Goal: Information Seeking & Learning: Check status

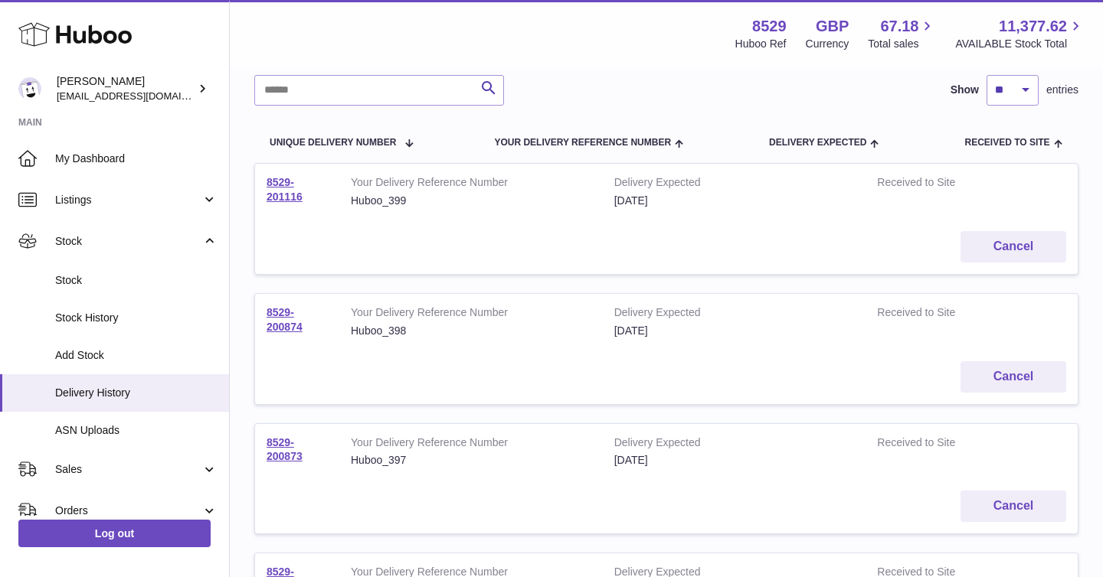
scroll to position [174, 0]
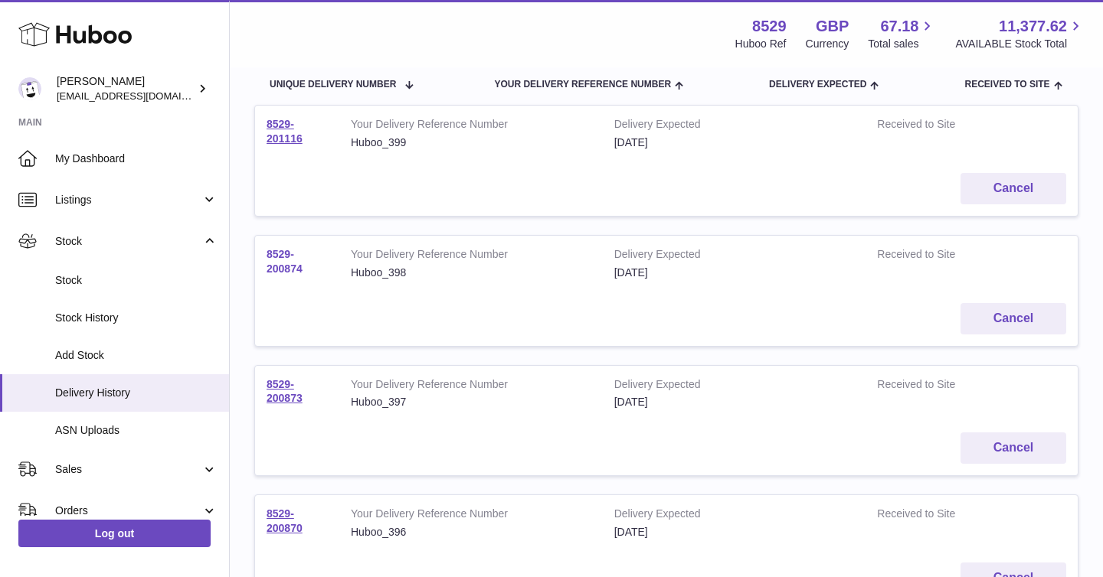
click at [273, 264] on link "8529-200874" at bounding box center [285, 261] width 36 height 27
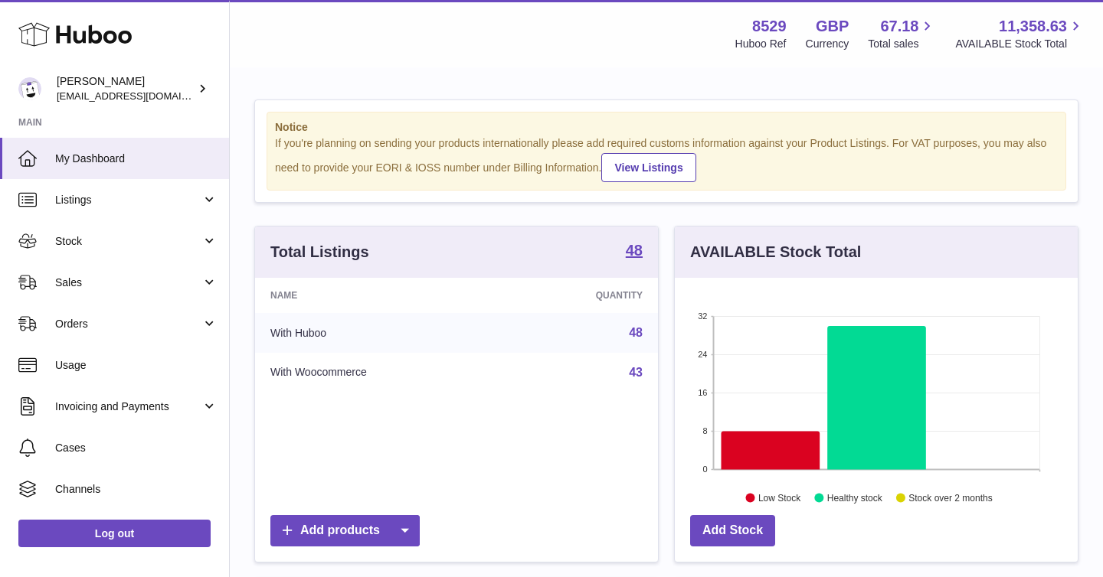
scroll to position [239, 403]
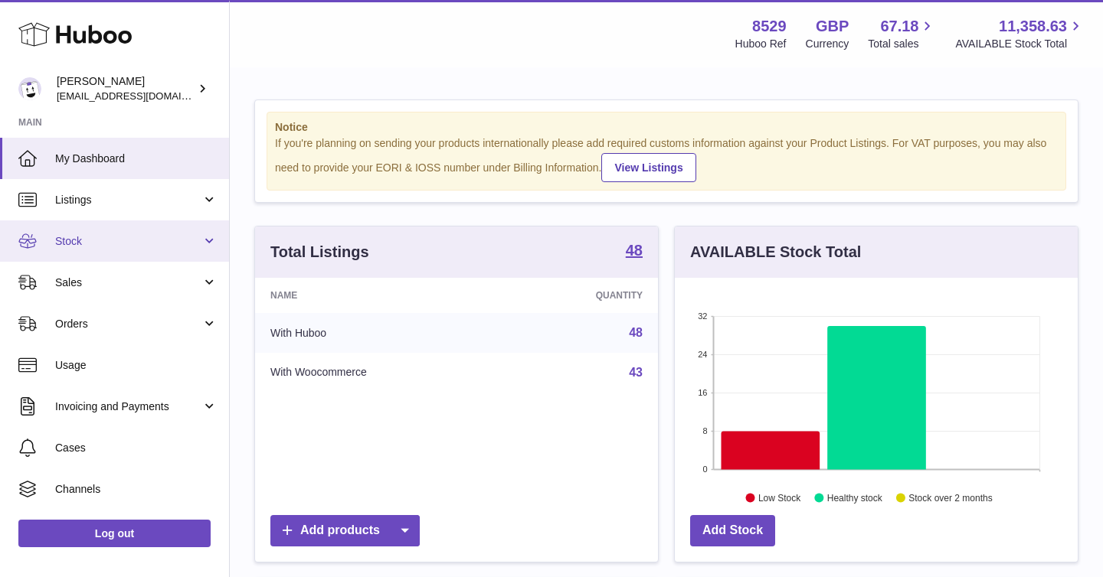
click at [206, 246] on link "Stock" at bounding box center [114, 241] width 229 height 41
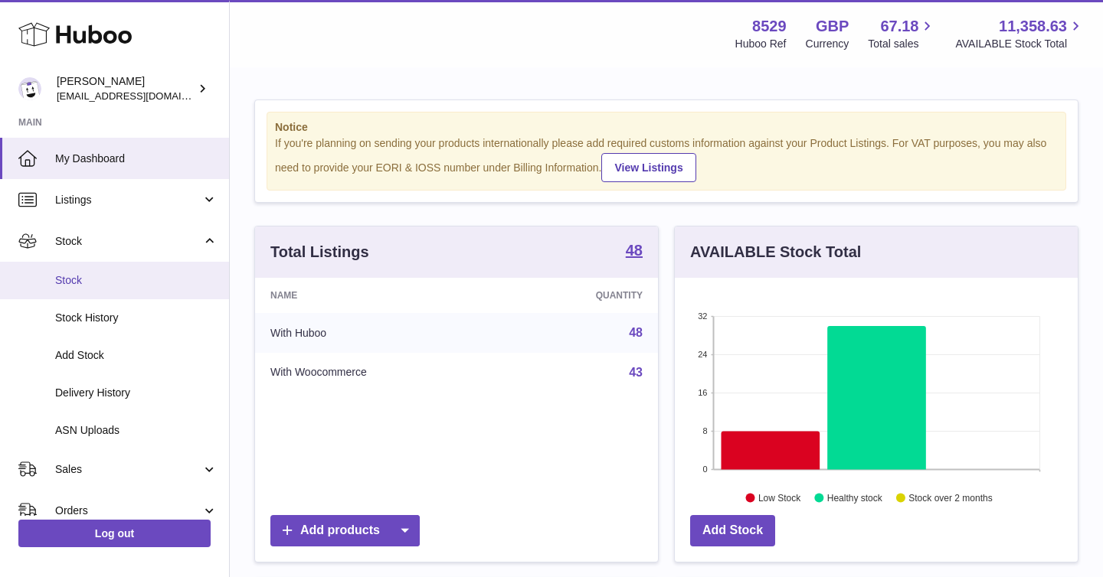
click at [134, 286] on span "Stock" at bounding box center [136, 280] width 162 height 15
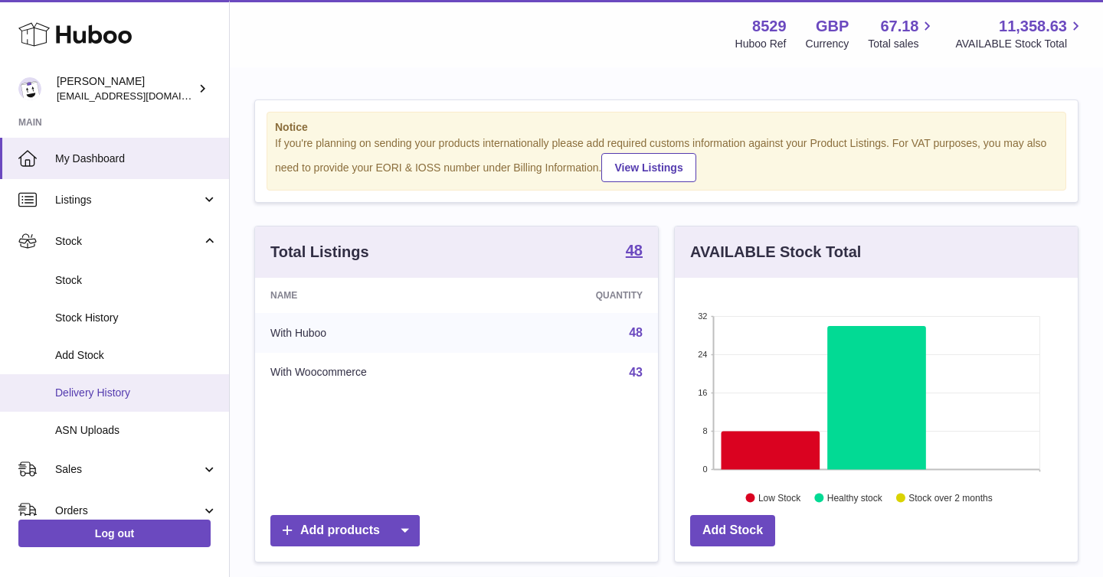
click at [115, 388] on span "Delivery History" at bounding box center [136, 393] width 162 height 15
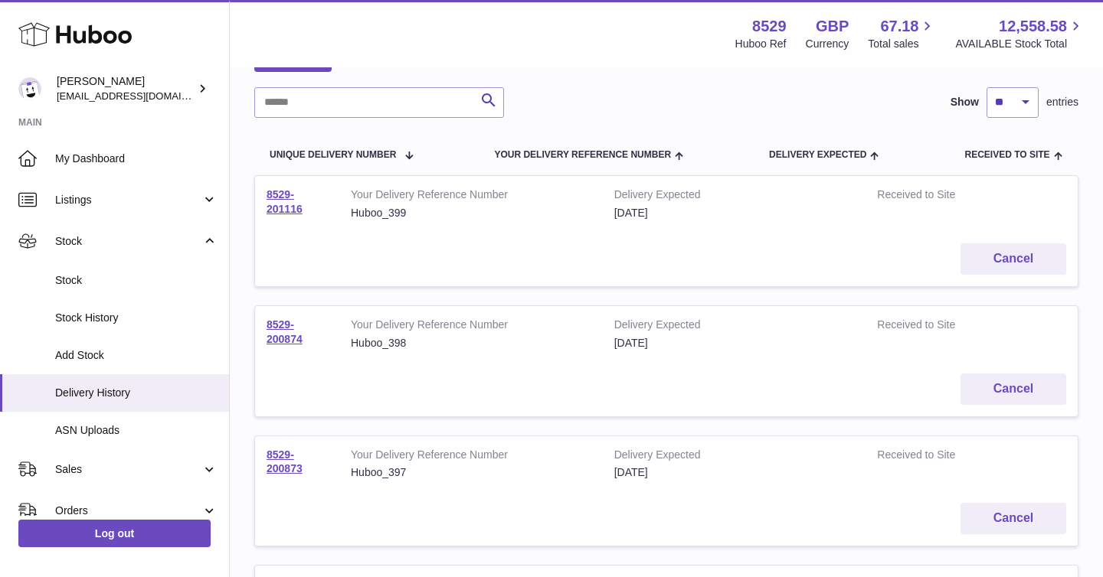
scroll to position [149, 0]
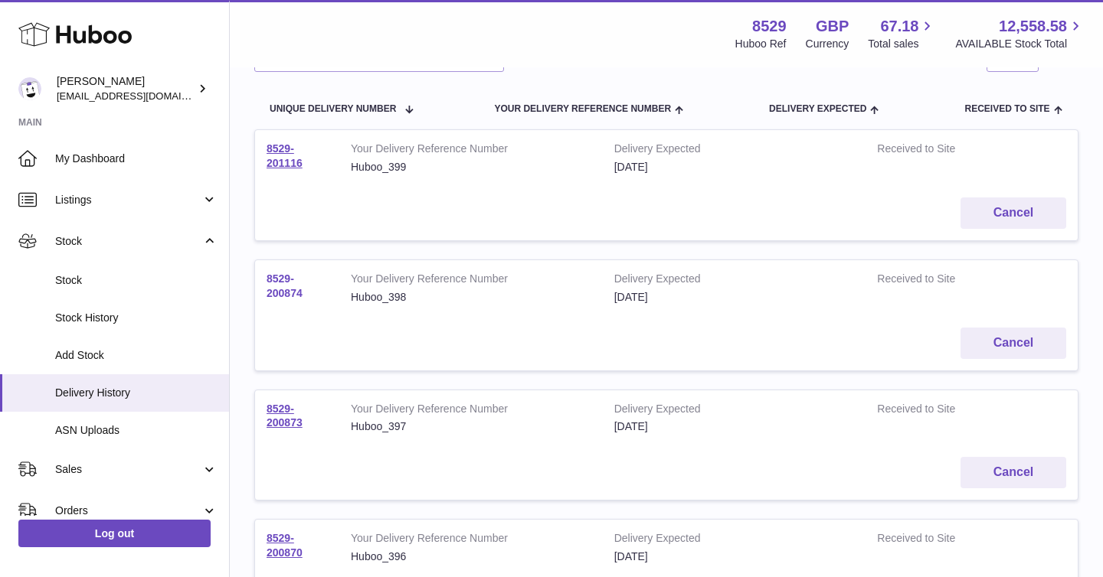
click at [283, 281] on link "8529-200874" at bounding box center [285, 286] width 36 height 27
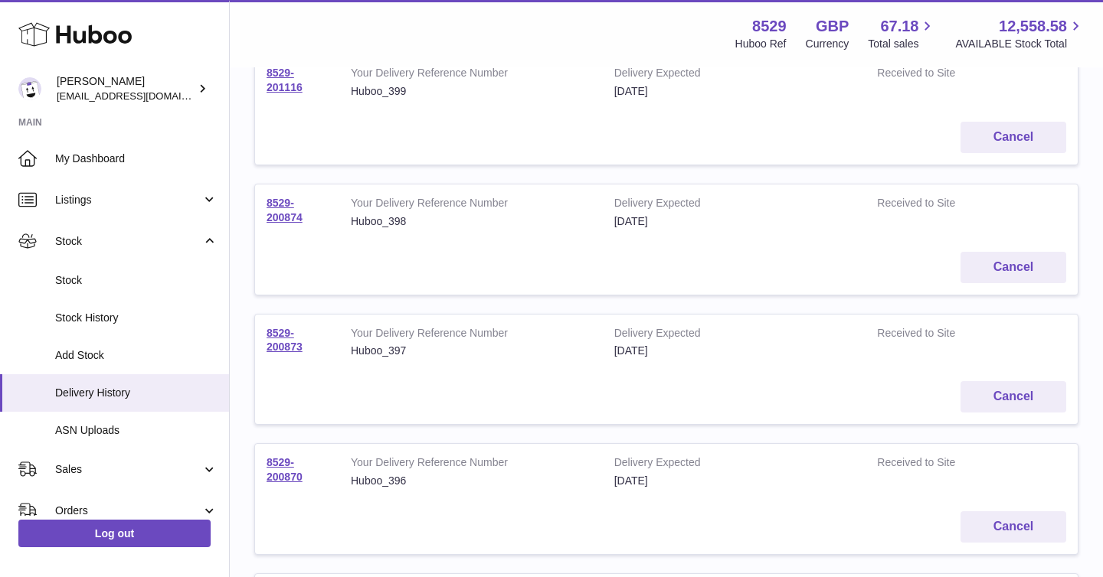
scroll to position [279, 0]
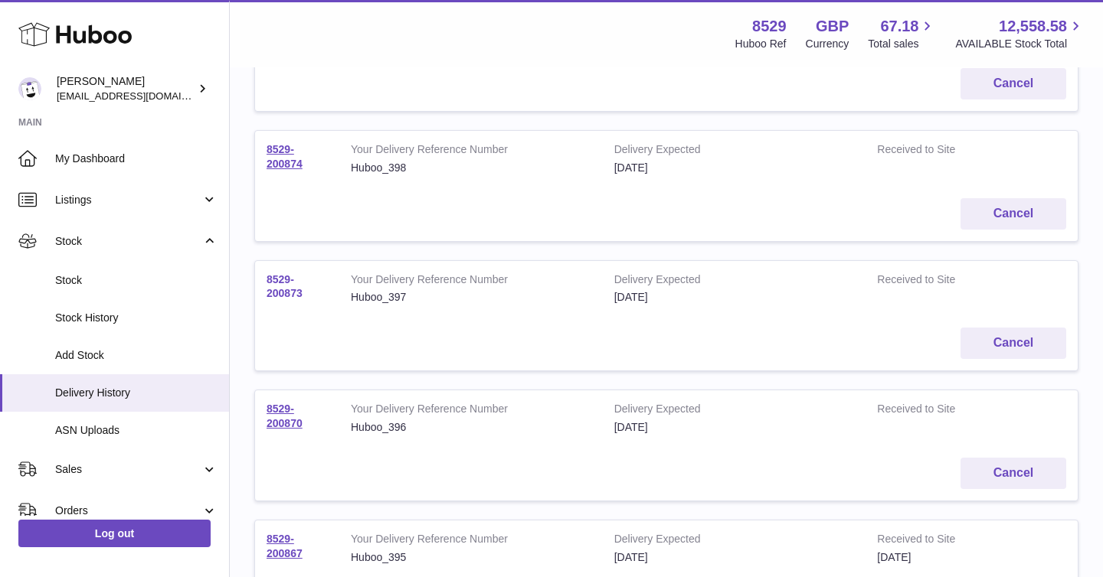
click at [274, 293] on link "8529-200873" at bounding box center [285, 286] width 36 height 27
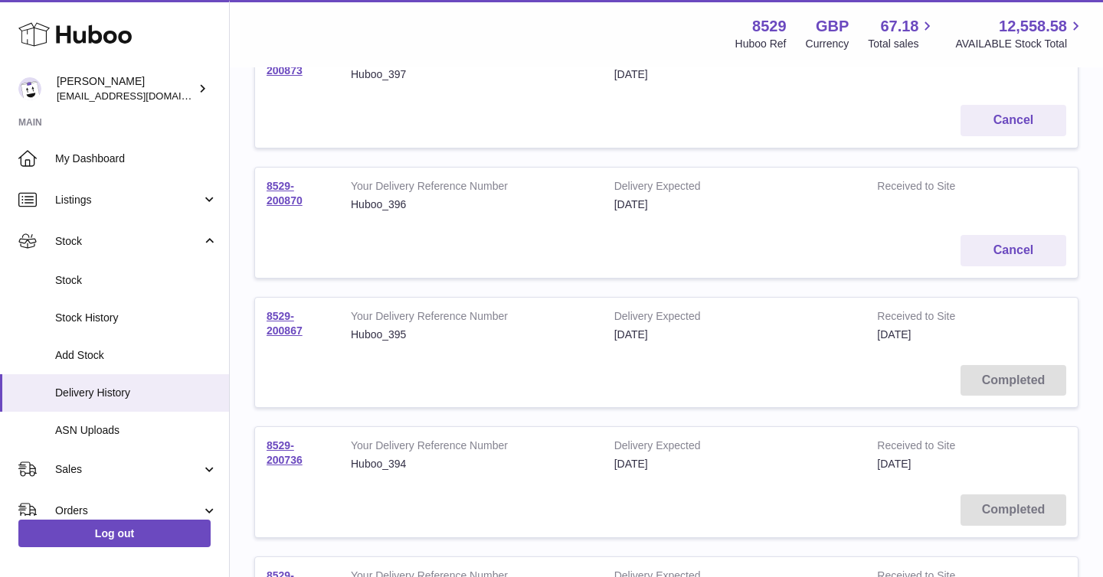
scroll to position [508, 0]
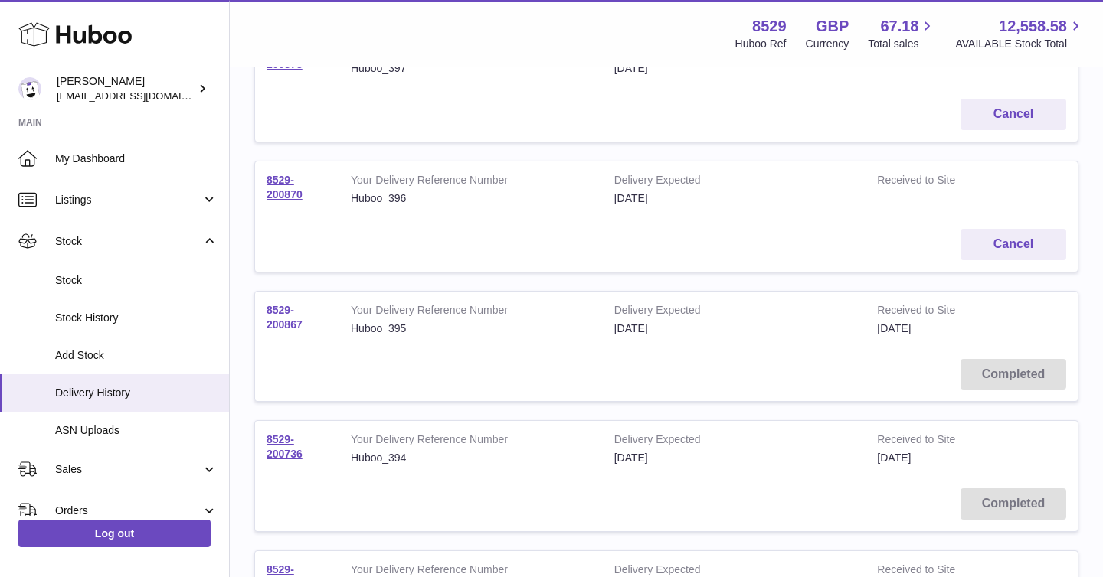
click at [275, 323] on link "8529-200867" at bounding box center [285, 317] width 36 height 27
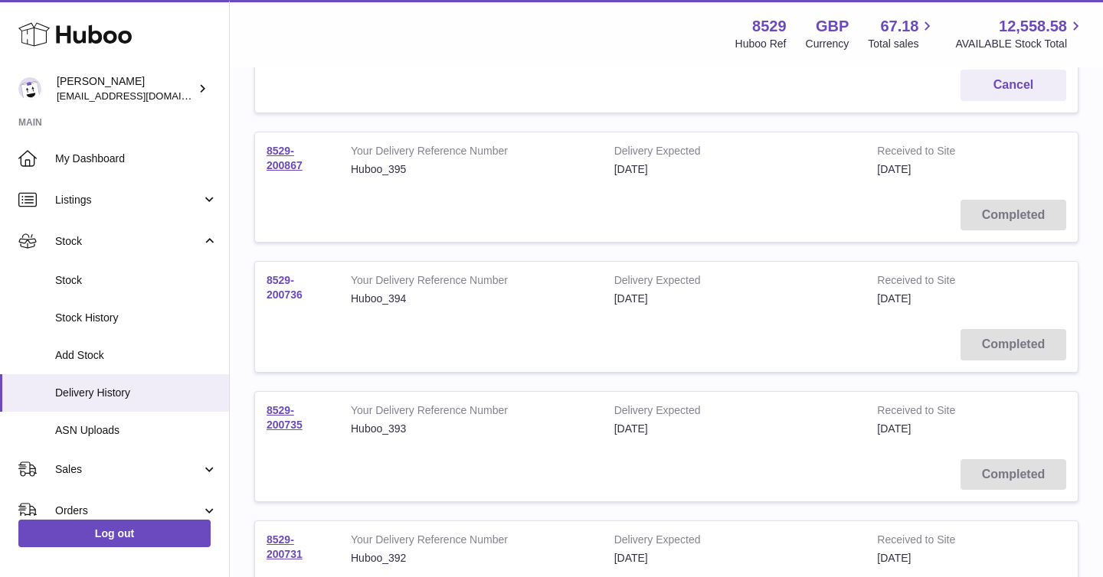
scroll to position [613, 0]
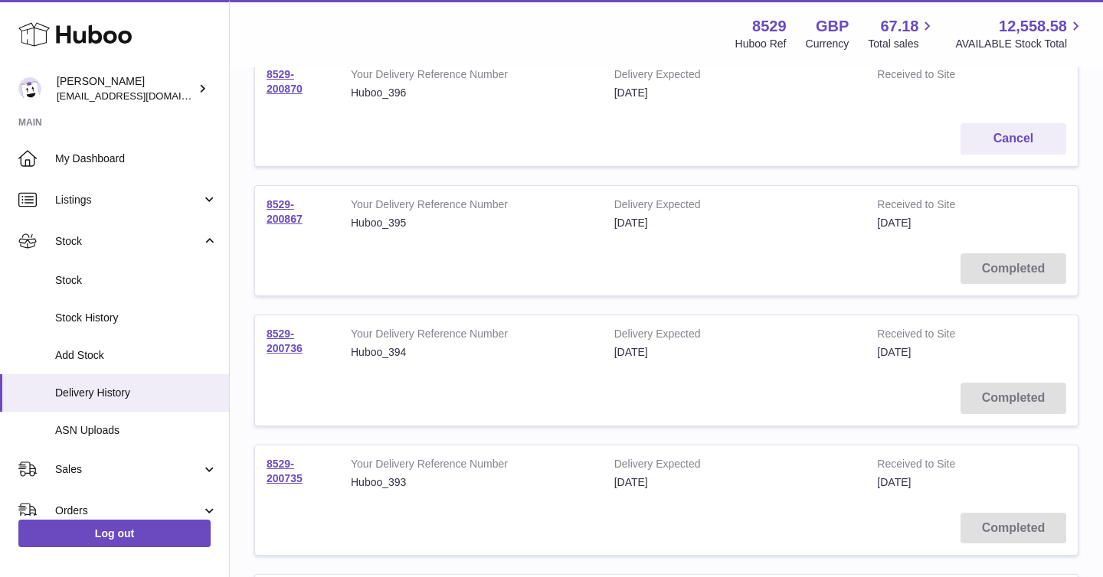
click at [276, 340] on td "8529-200736" at bounding box center [297, 344] width 84 height 56
click at [282, 334] on link "8529-200736" at bounding box center [285, 341] width 36 height 27
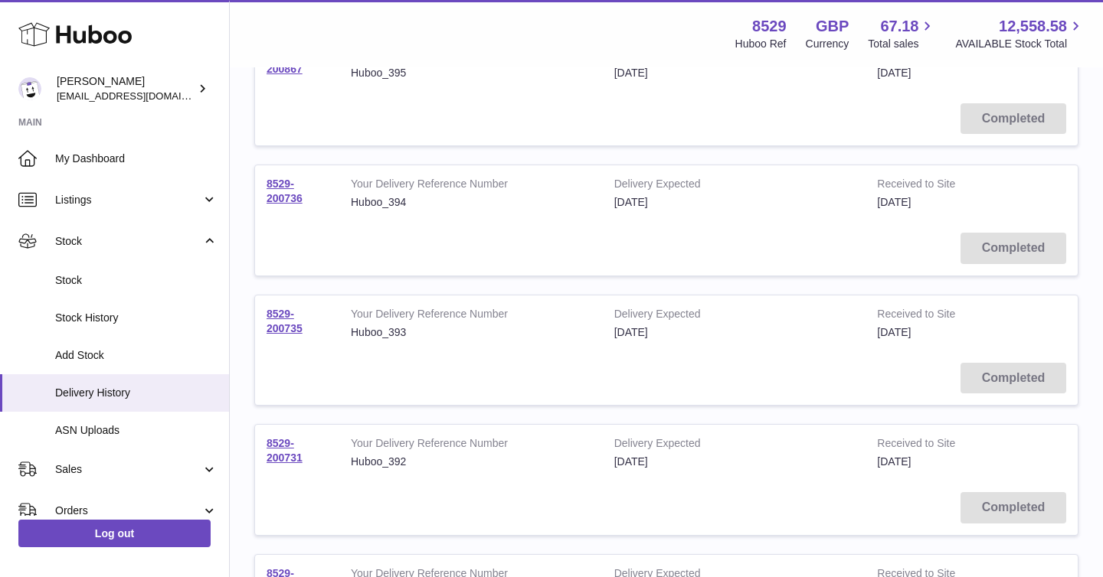
scroll to position [786, 0]
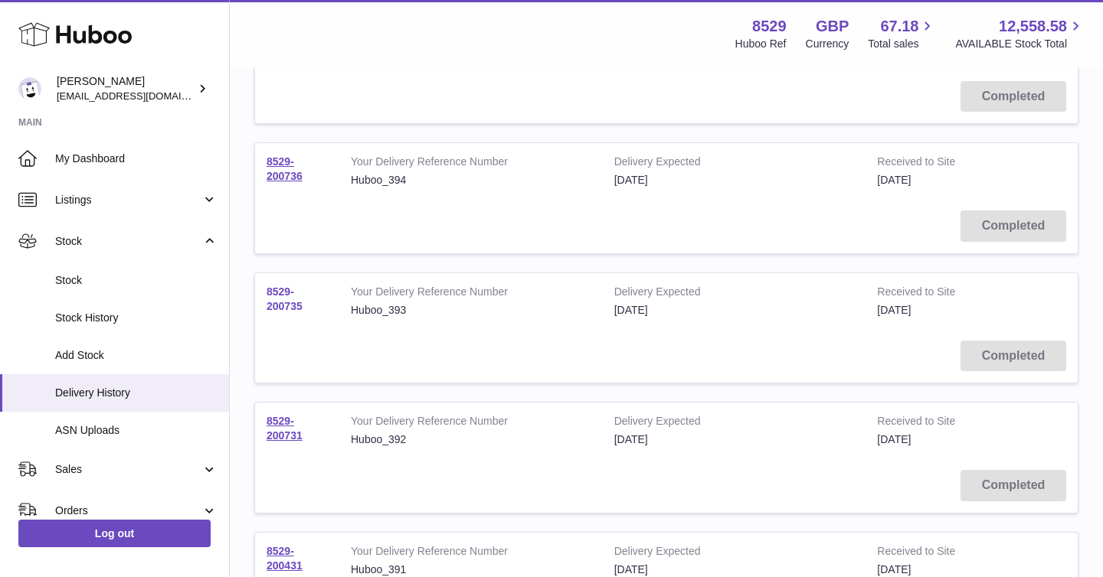
click at [276, 303] on link "8529-200735" at bounding box center [285, 299] width 36 height 27
click at [287, 307] on link "8529-200735" at bounding box center [285, 299] width 36 height 27
click at [270, 420] on link "8529-200731" at bounding box center [285, 428] width 36 height 27
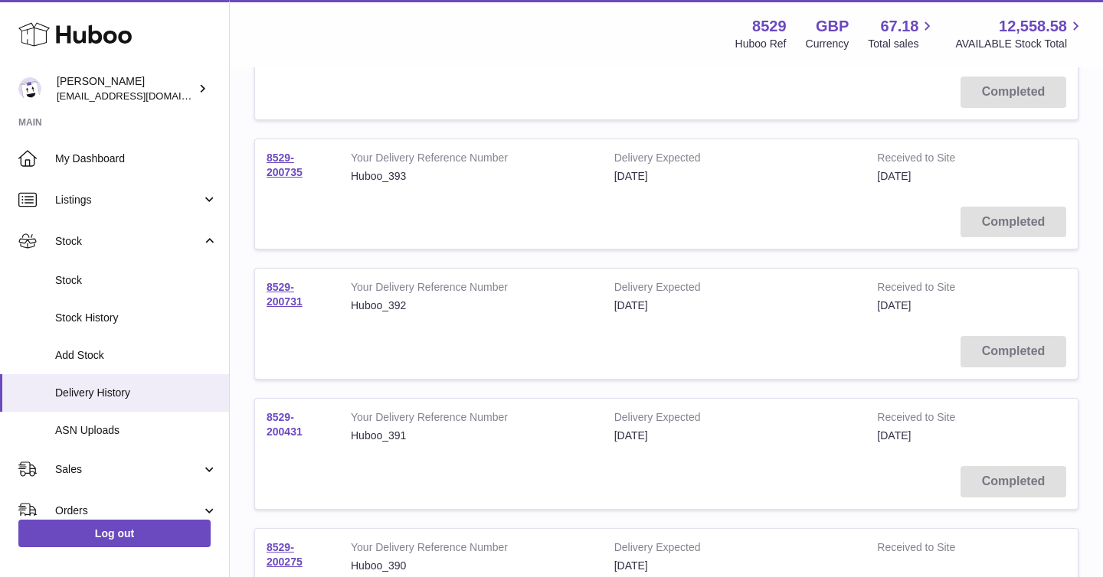
click at [273, 420] on link "8529-200431" at bounding box center [285, 424] width 36 height 27
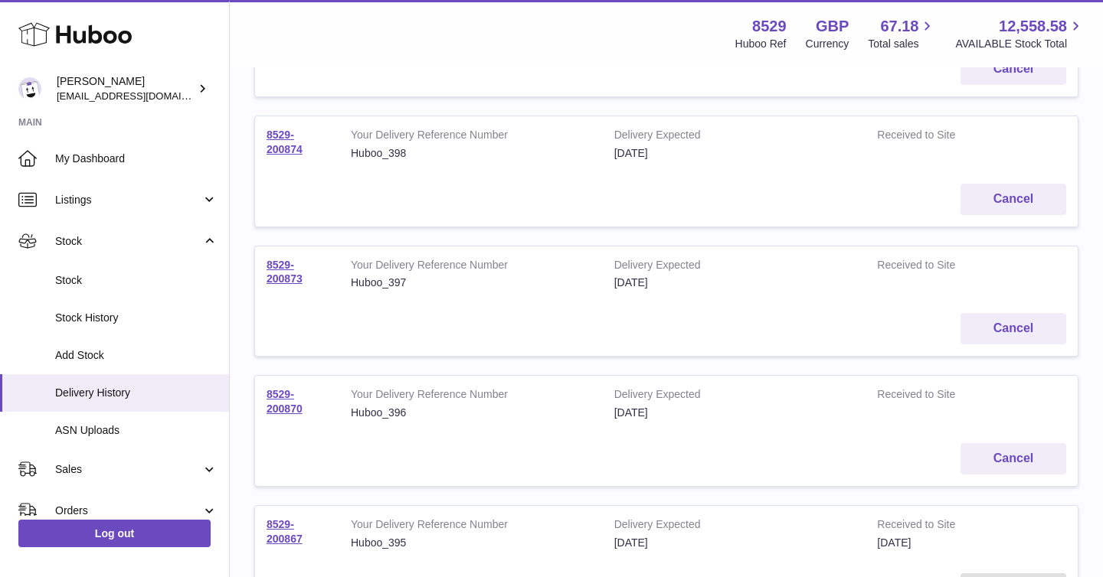
scroll to position [0, 0]
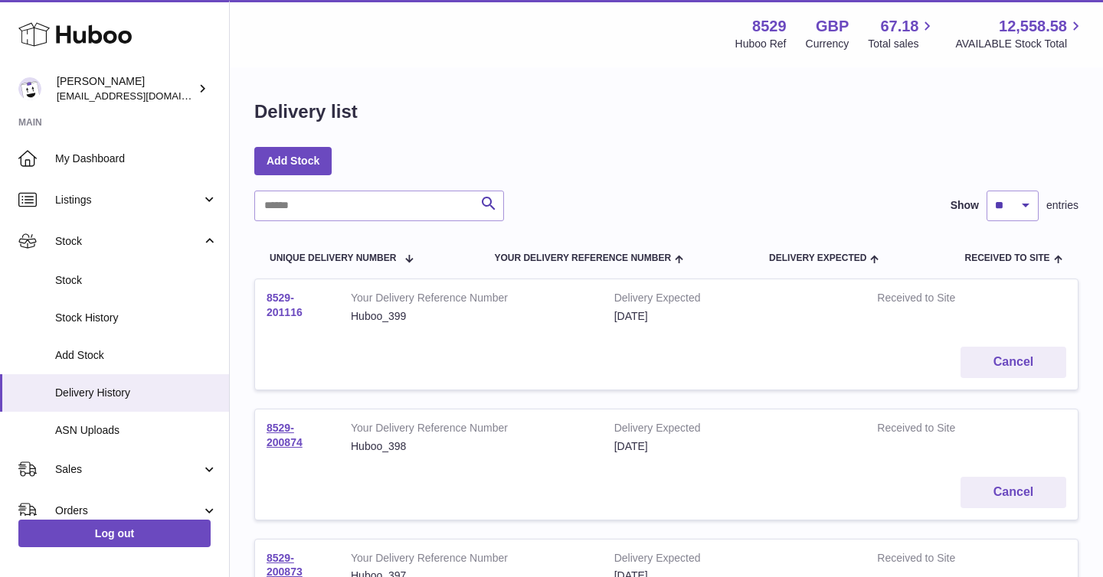
click at [289, 314] on link "8529-201116" at bounding box center [285, 305] width 36 height 27
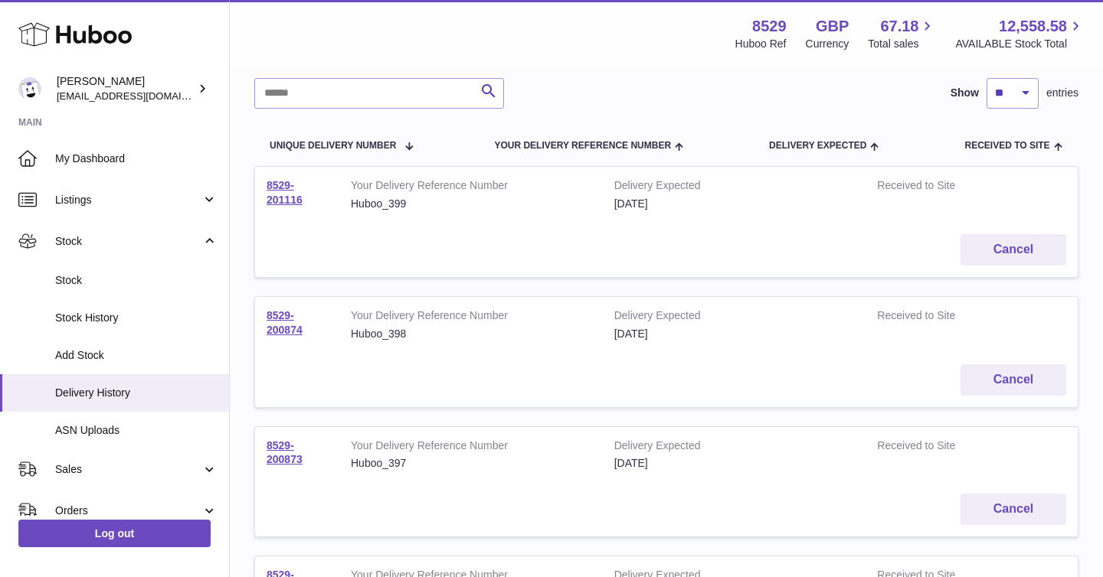
scroll to position [139, 0]
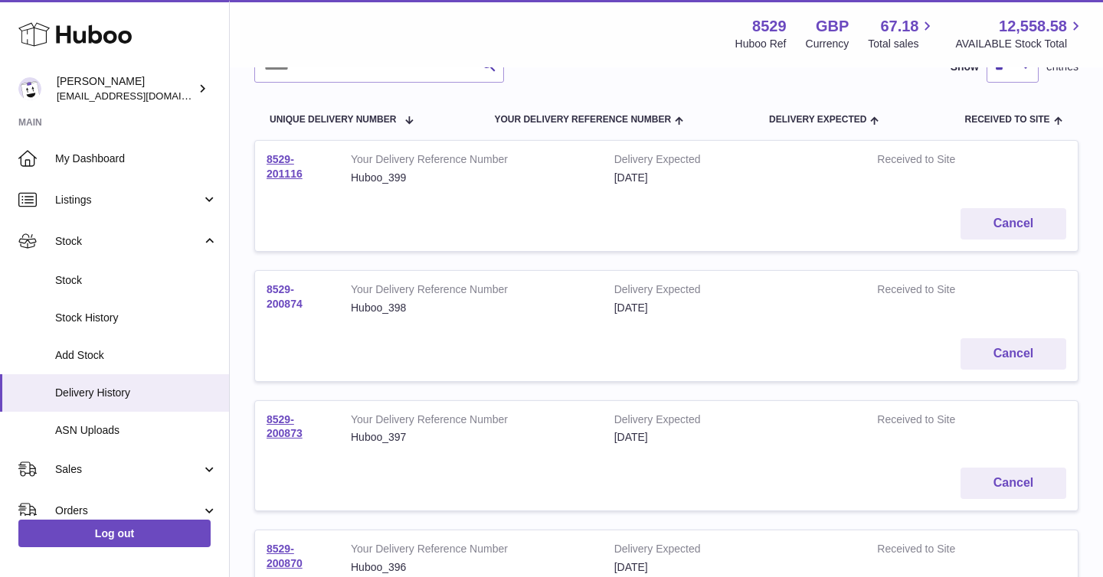
click at [278, 291] on link "8529-200874" at bounding box center [285, 296] width 36 height 27
click at [267, 417] on link "8529-200873" at bounding box center [285, 427] width 36 height 27
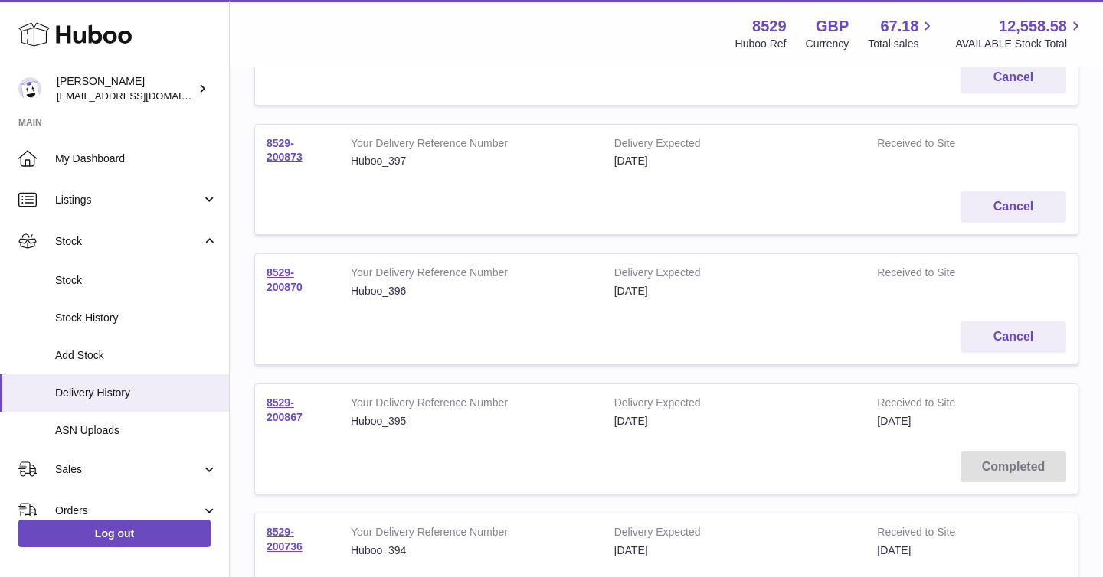
scroll to position [436, 0]
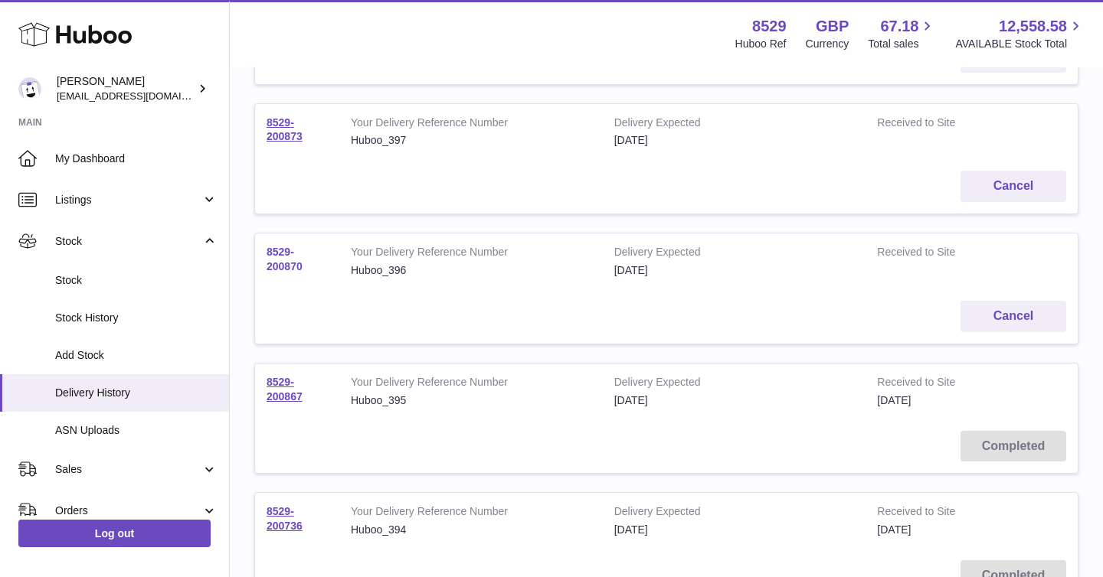
click at [287, 267] on link "8529-200870" at bounding box center [285, 259] width 36 height 27
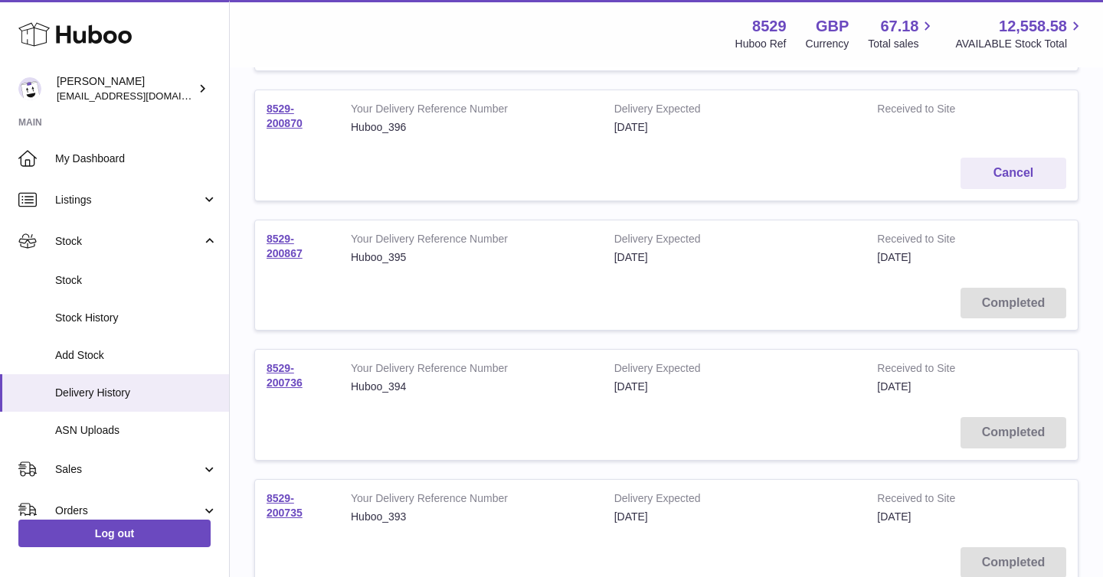
scroll to position [591, 0]
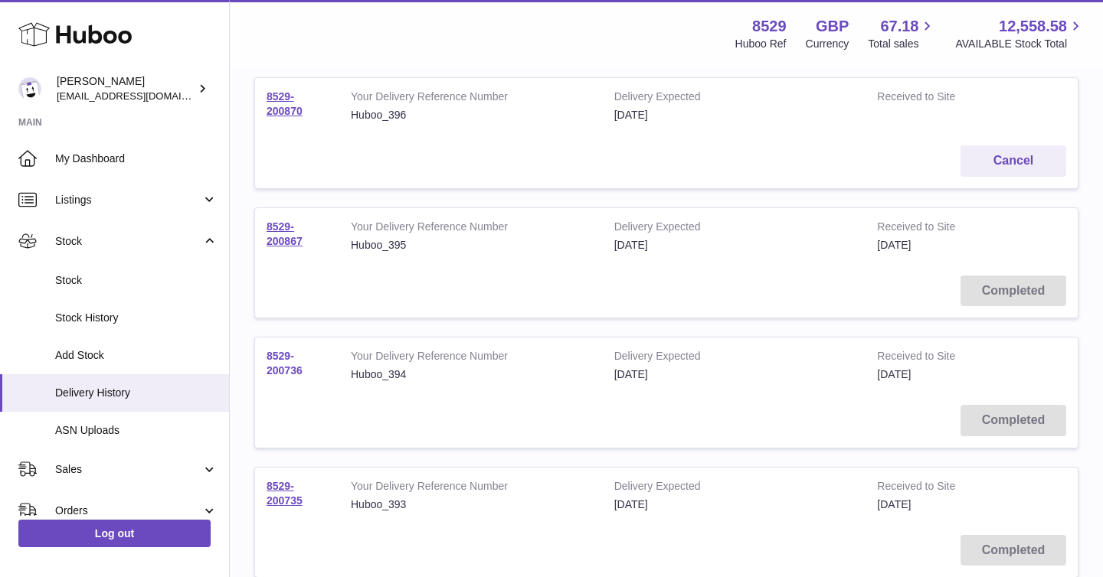
click at [292, 371] on link "8529-200736" at bounding box center [285, 363] width 36 height 27
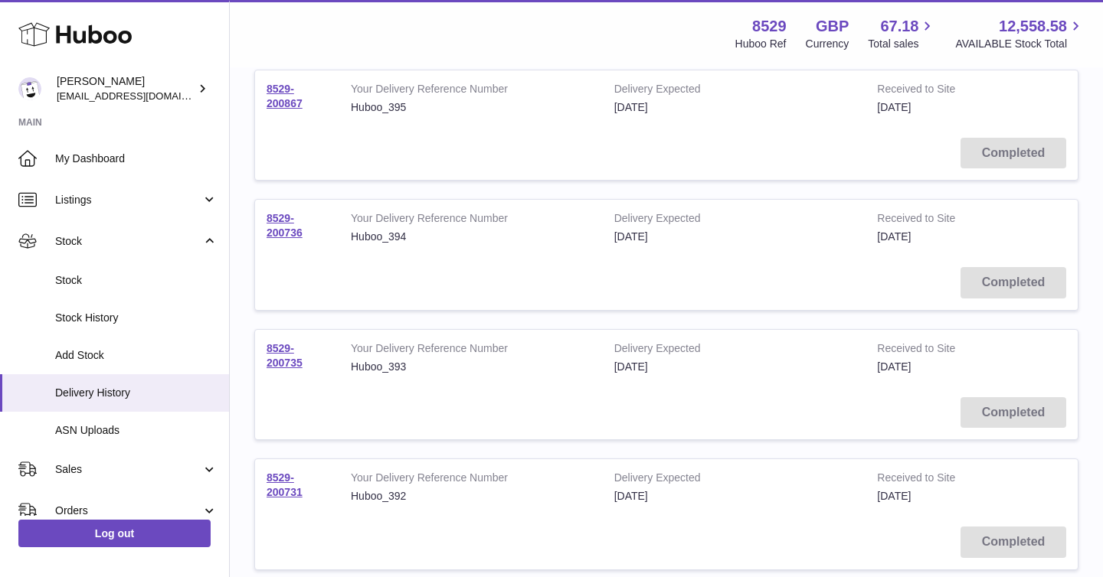
scroll to position [744, 0]
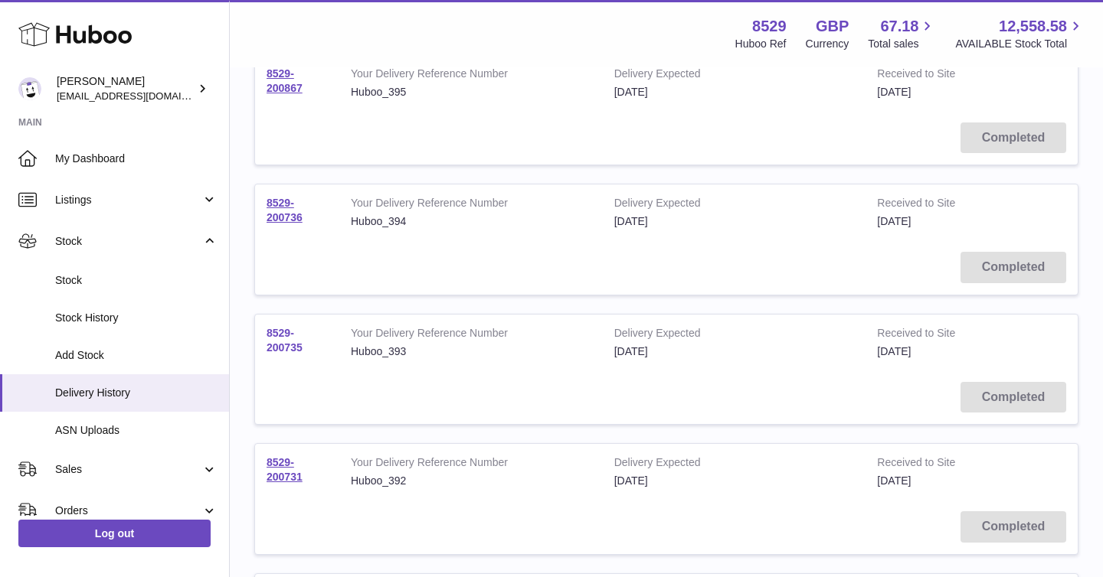
click at [281, 346] on link "8529-200735" at bounding box center [285, 340] width 36 height 27
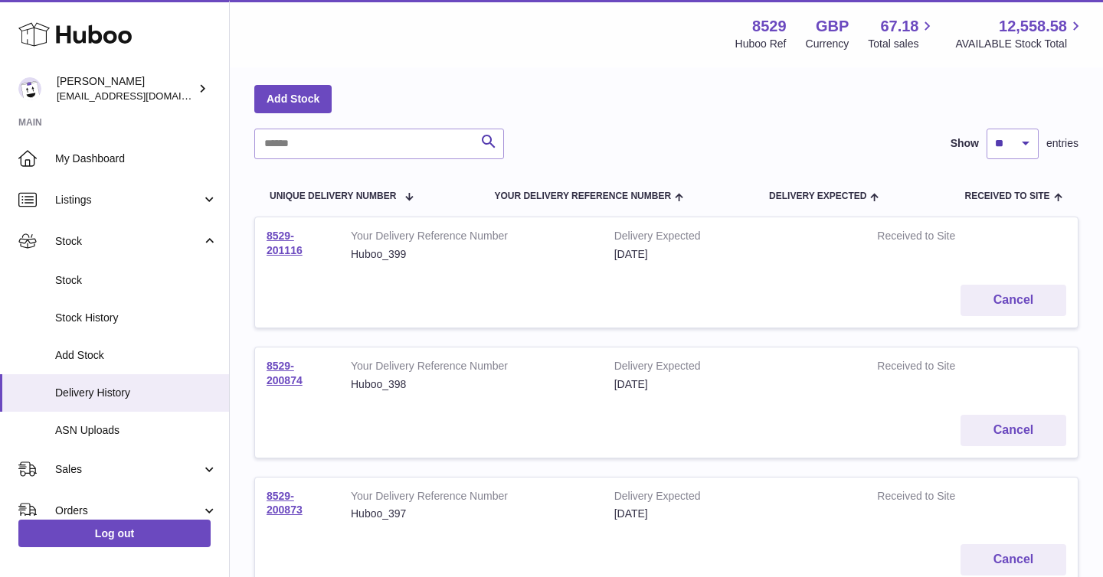
scroll to position [0, 0]
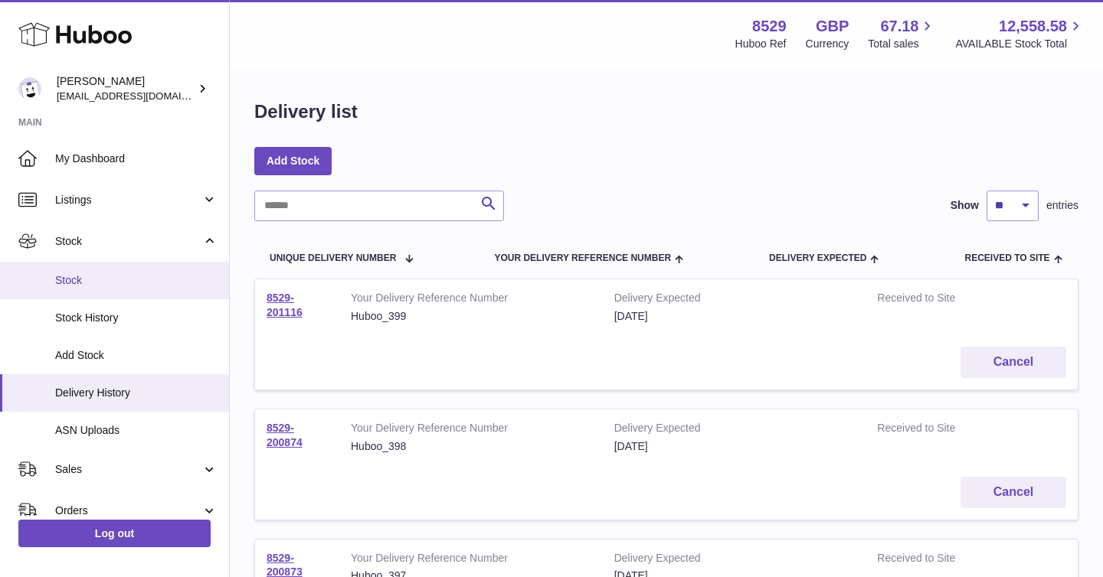
click at [69, 272] on link "Stock" at bounding box center [114, 281] width 229 height 38
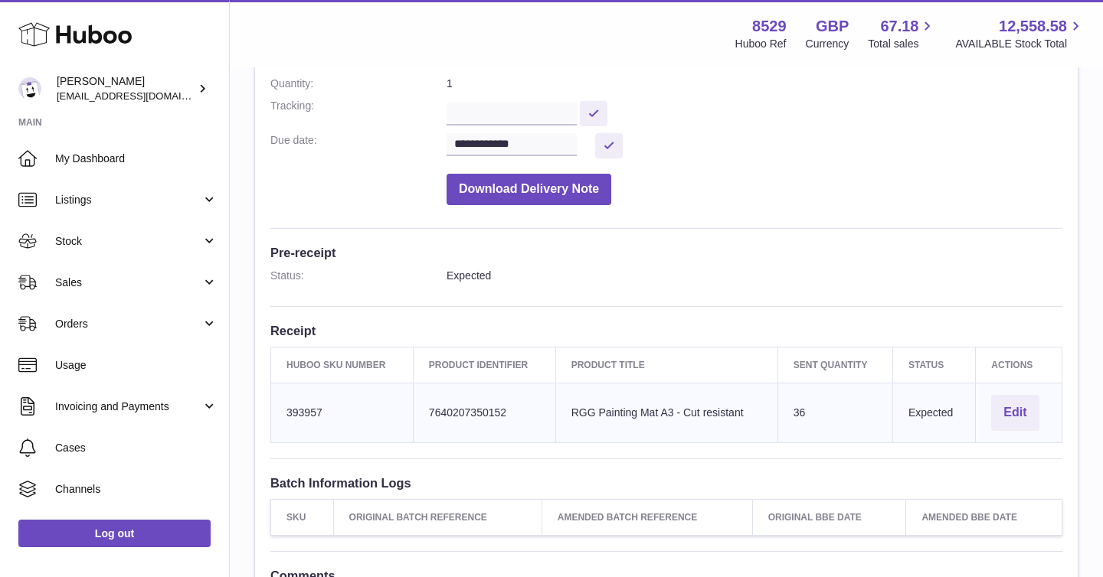
scroll to position [250, 0]
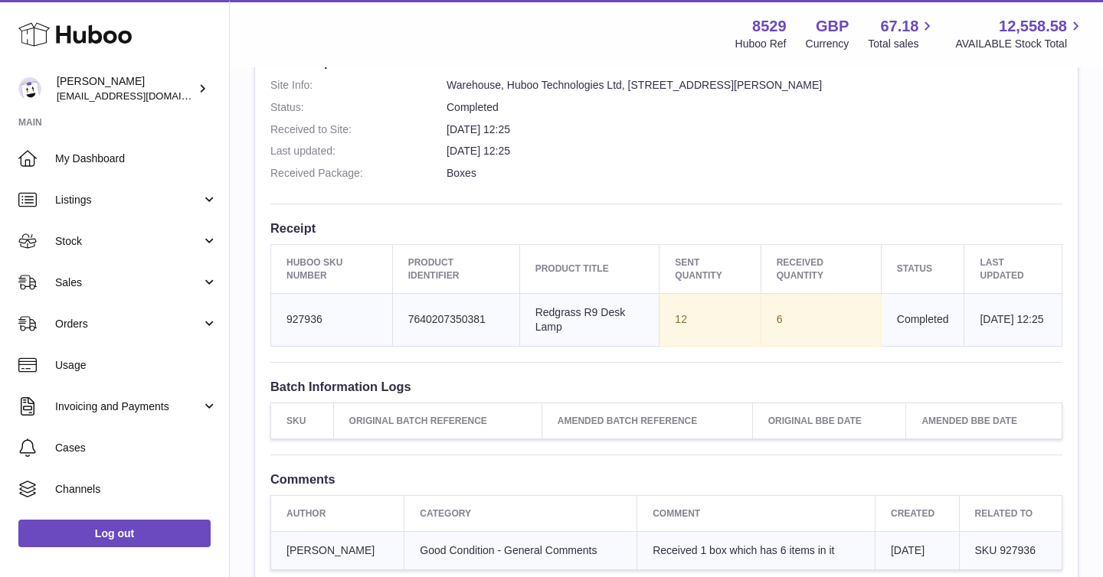
scroll to position [429, 0]
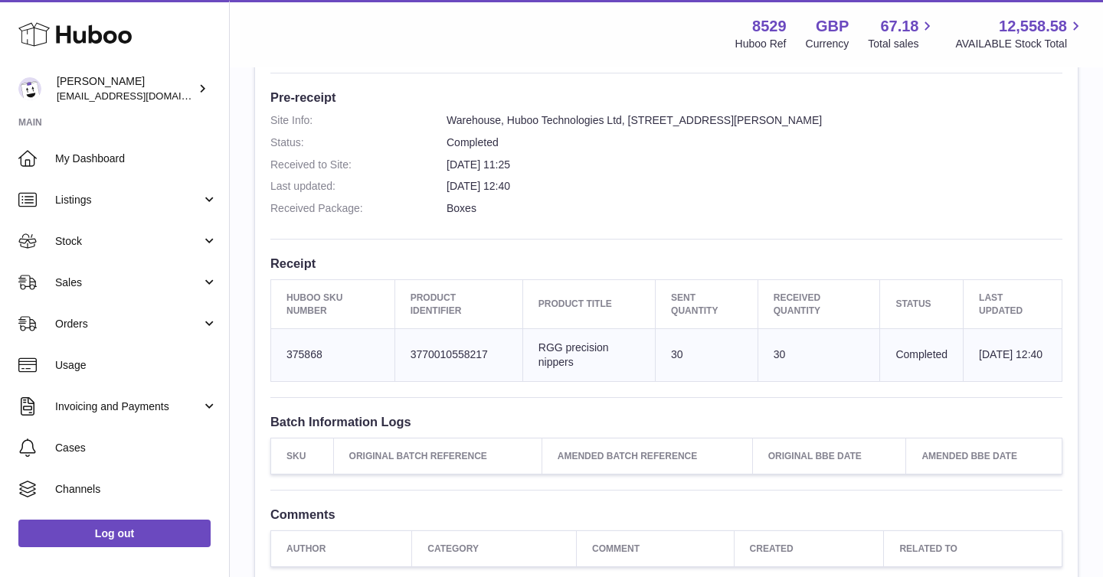
scroll to position [393, 0]
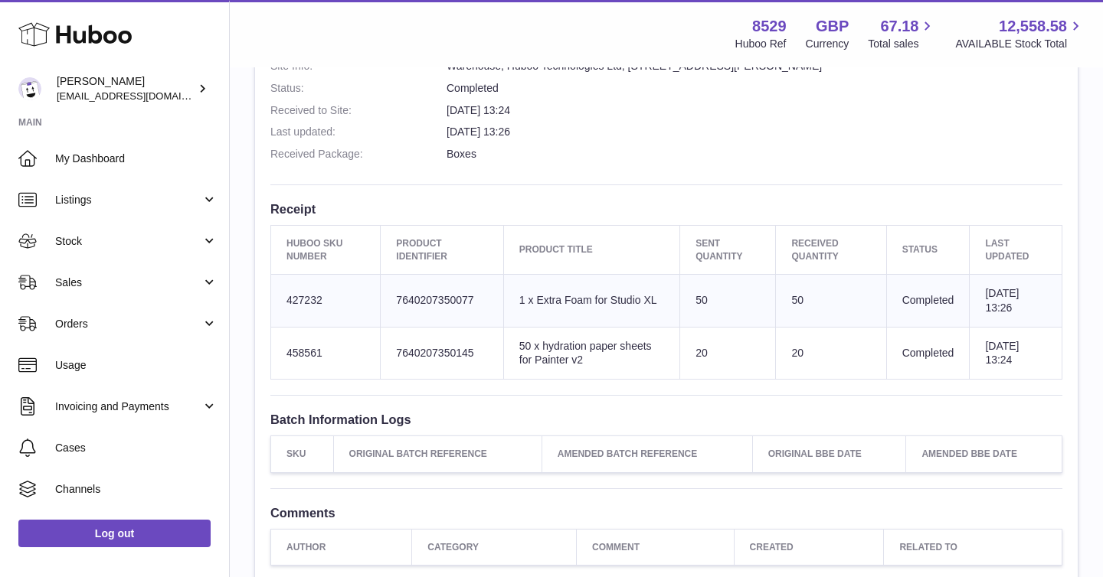
scroll to position [447, 0]
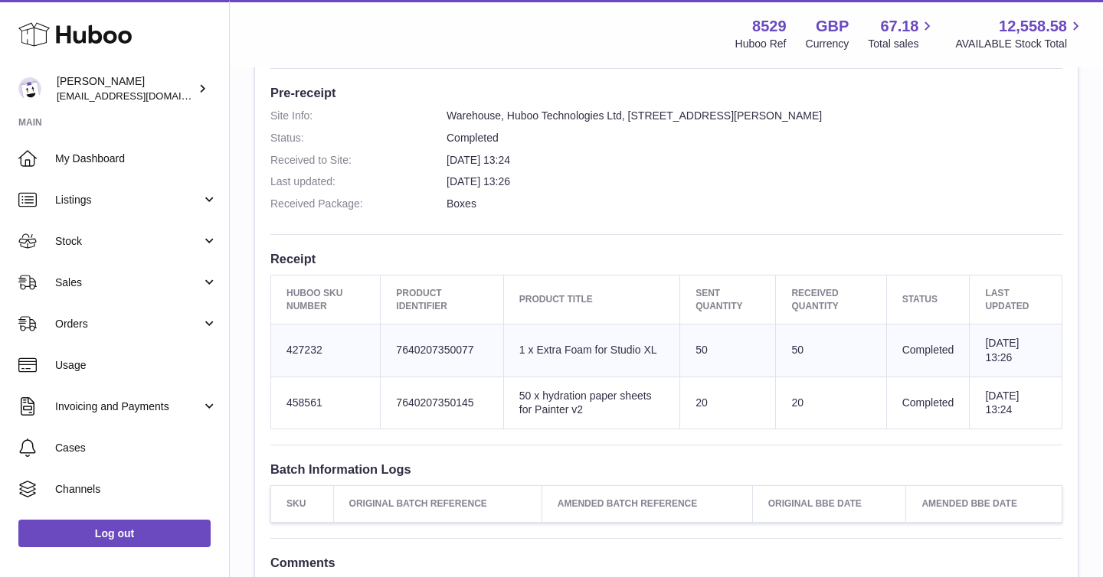
scroll to position [398, 0]
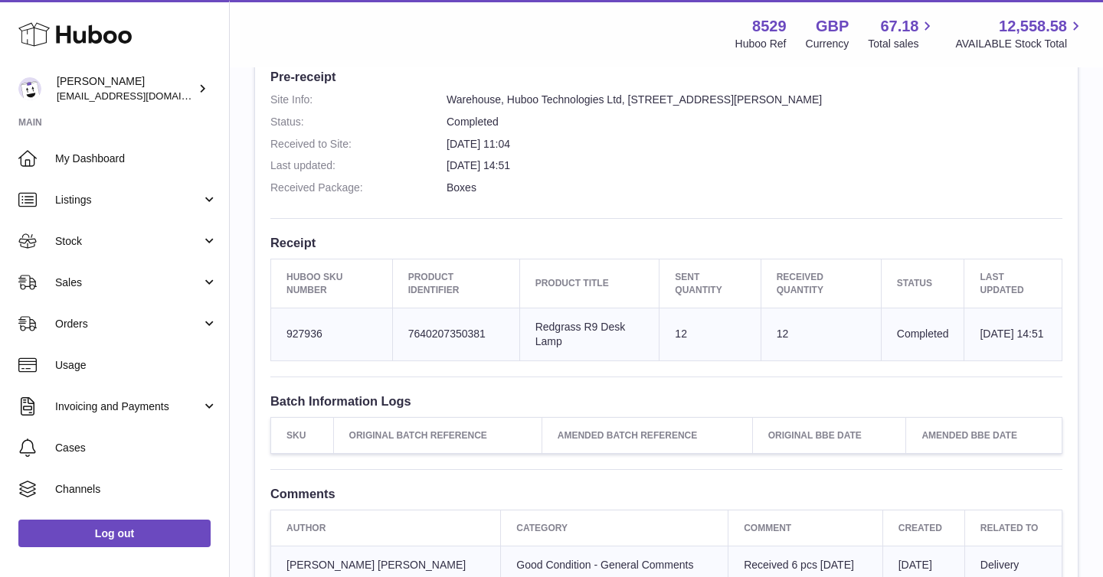
scroll to position [427, 0]
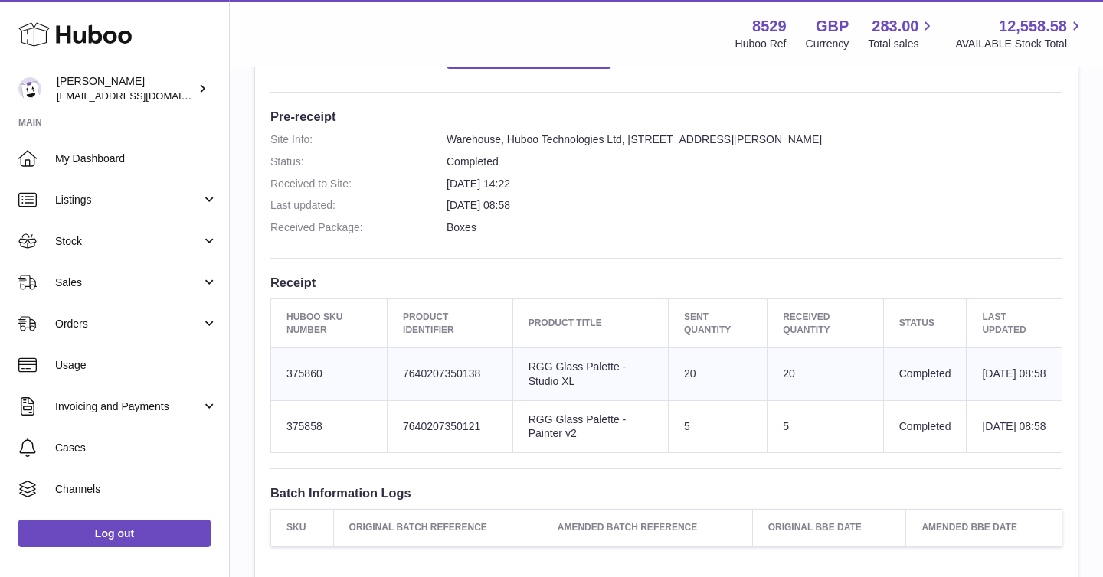
scroll to position [376, 0]
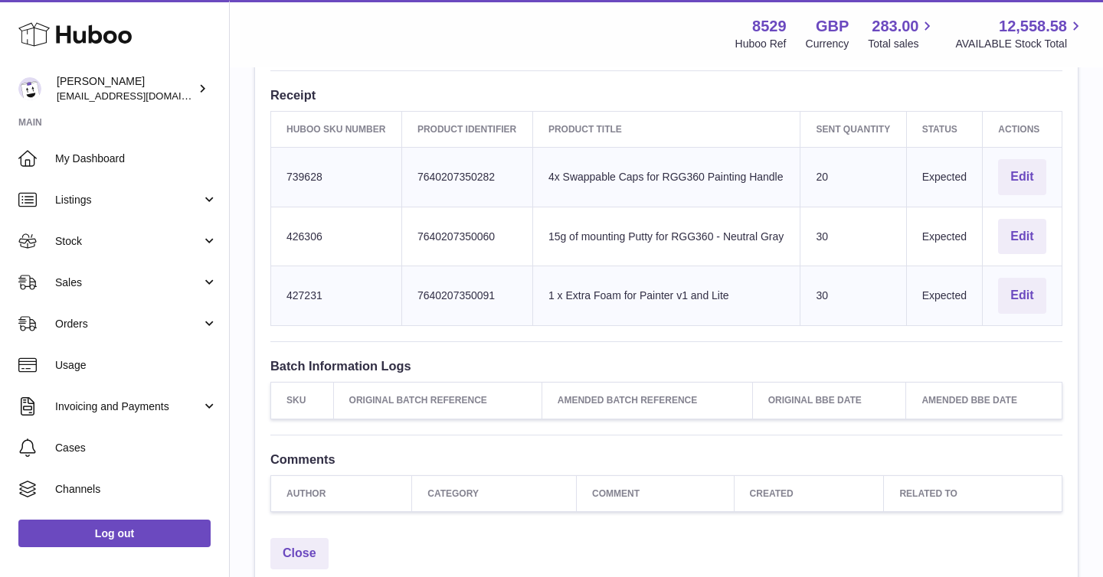
scroll to position [486, 0]
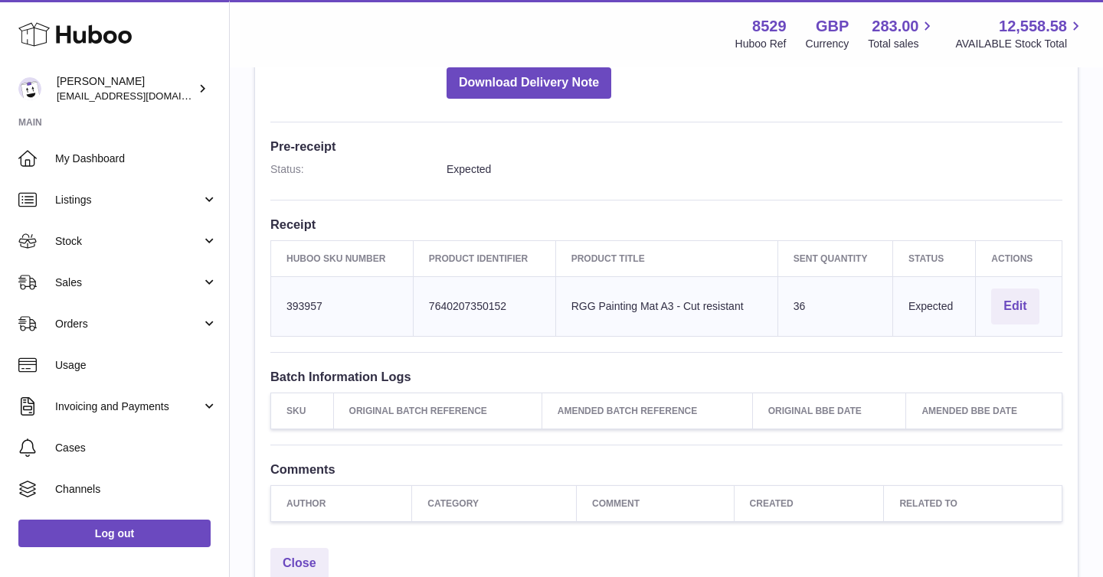
scroll to position [355, 0]
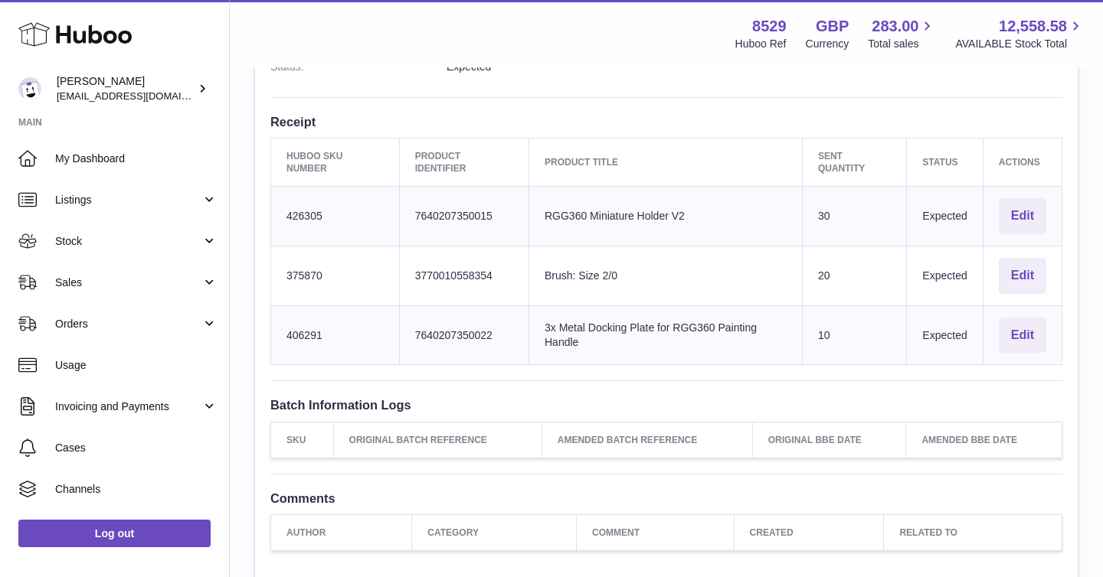
scroll to position [458, 0]
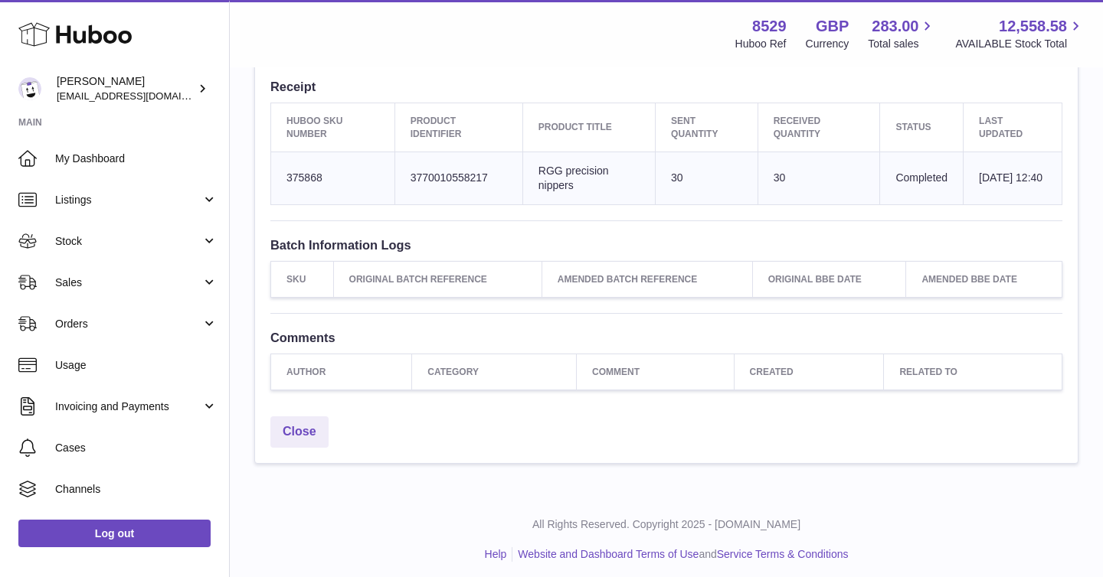
scroll to position [575, 0]
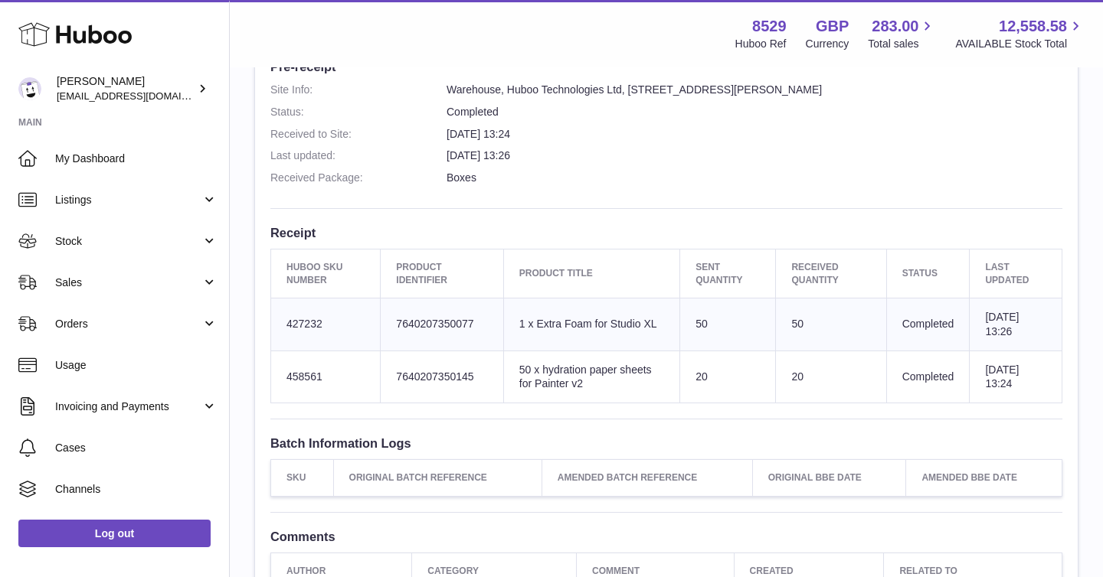
scroll to position [424, 0]
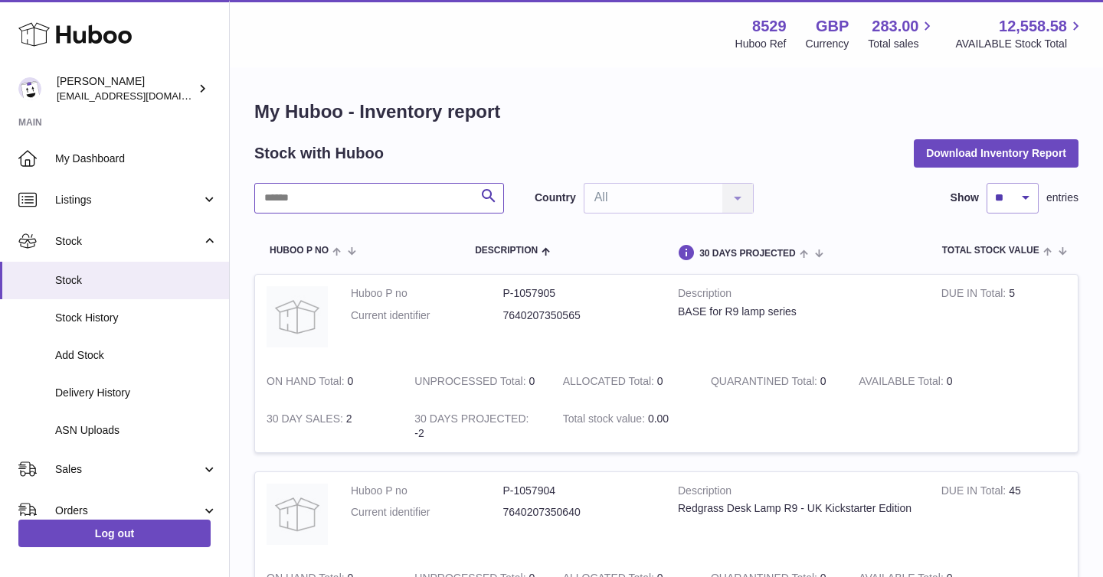
click at [383, 202] on input "text" at bounding box center [379, 198] width 250 height 31
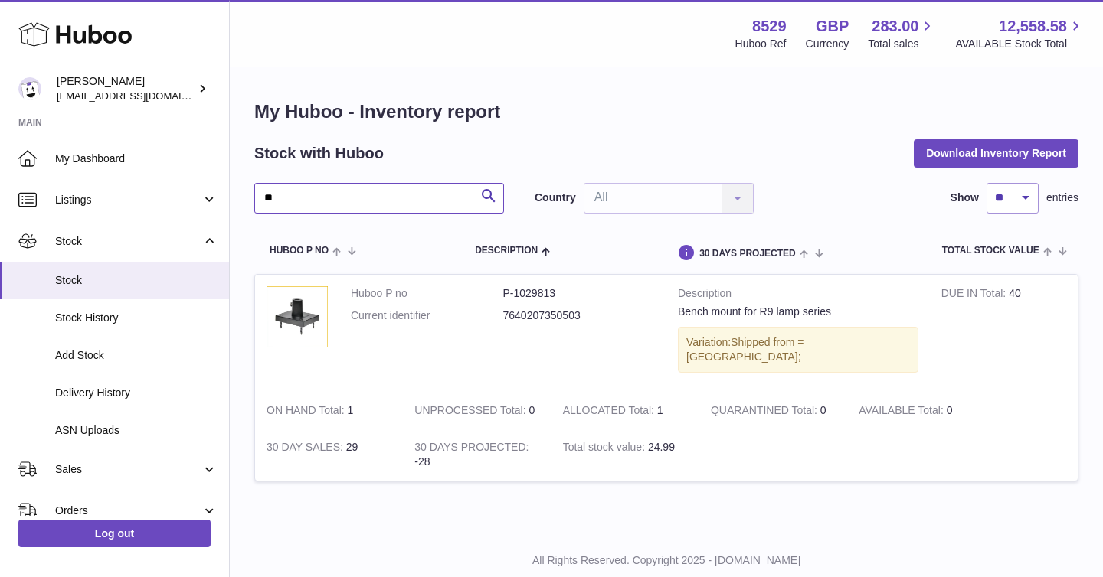
type input "*"
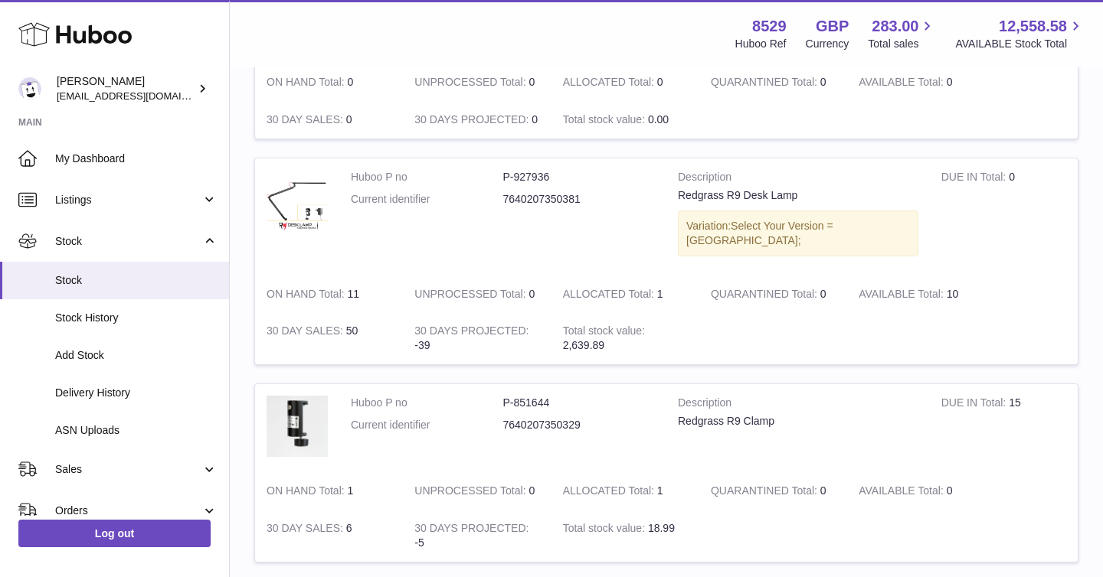
scroll to position [1415, 0]
type input "****"
